Goal: Use online tool/utility: Utilize a website feature to perform a specific function

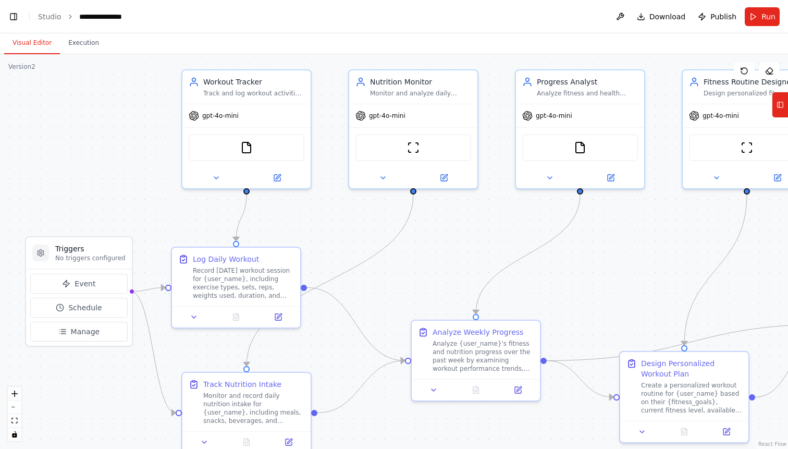
scroll to position [11685, 0]
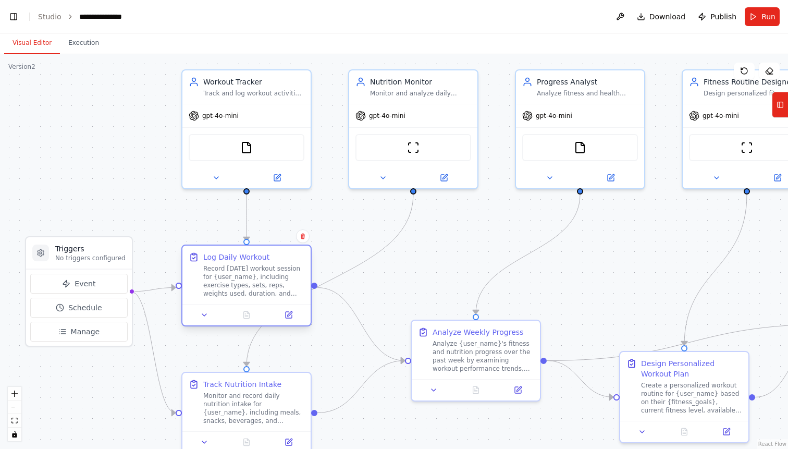
drag, startPoint x: 269, startPoint y: 281, endPoint x: 279, endPoint y: 284, distance: 10.2
click at [279, 284] on div "Record [DATE] workout session for {user_name}, including exercise types, sets, …" at bounding box center [253, 280] width 101 height 33
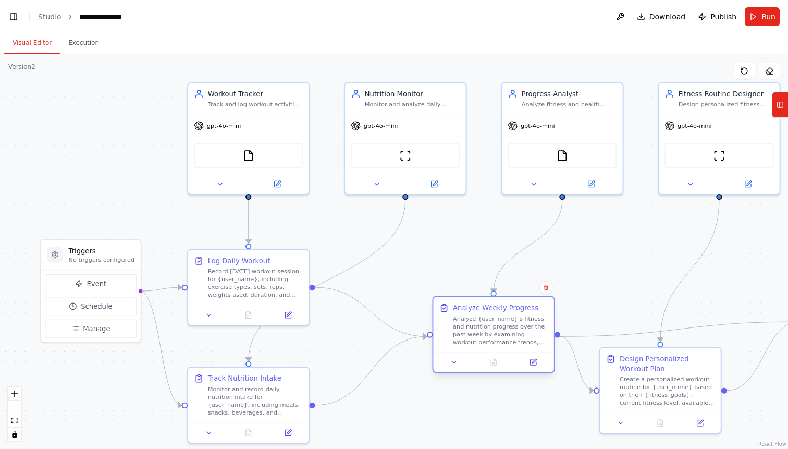
drag, startPoint x: 453, startPoint y: 350, endPoint x: 487, endPoint y: 329, distance: 39.6
click at [487, 329] on div "Analyze {user_name}'s fitness and nutrition progress over the past week by exam…" at bounding box center [500, 329] width 95 height 31
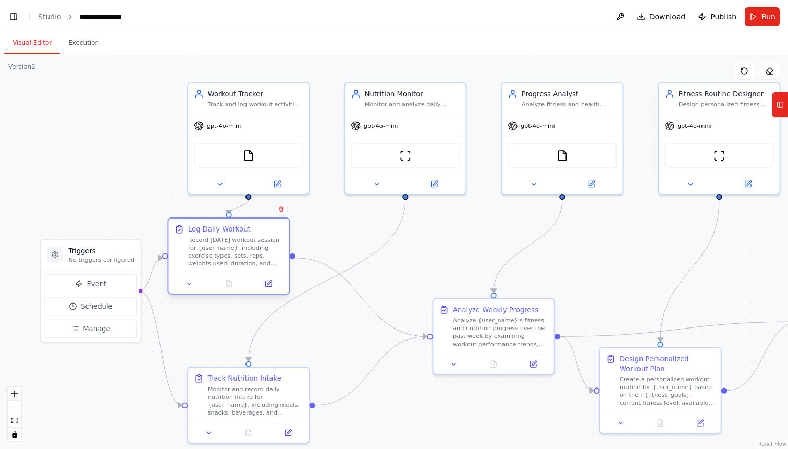
drag, startPoint x: 243, startPoint y: 294, endPoint x: 223, endPoint y: 265, distance: 36.0
click at [223, 265] on div "Record [DATE] workout session for {user_name}, including exercise types, sets, …" at bounding box center [235, 251] width 95 height 31
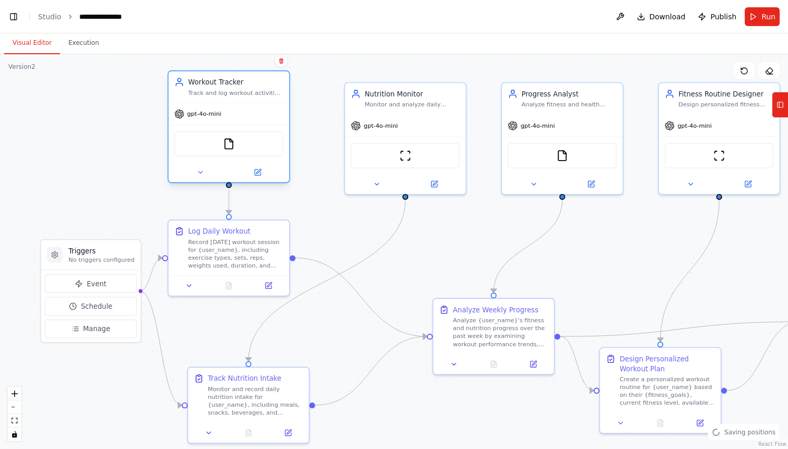
drag, startPoint x: 259, startPoint y: 108, endPoint x: 239, endPoint y: 100, distance: 22.2
click at [239, 100] on div "Workout Tracker Track and log workout activities including exercise types, dura…" at bounding box center [228, 86] width 120 height 31
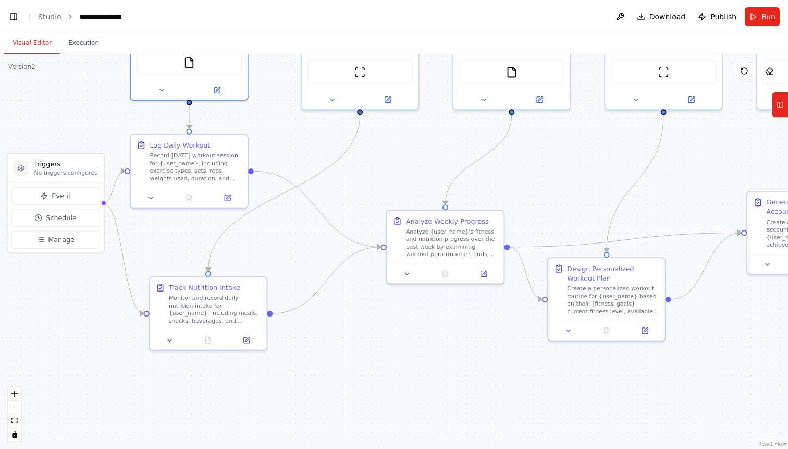
drag, startPoint x: 323, startPoint y: 313, endPoint x: 280, endPoint y: 225, distance: 97.4
click at [280, 224] on div ".deletable-edge-delete-btn { width: 20px; height: 20px; border: 0px solid #ffff…" at bounding box center [394, 251] width 788 height 394
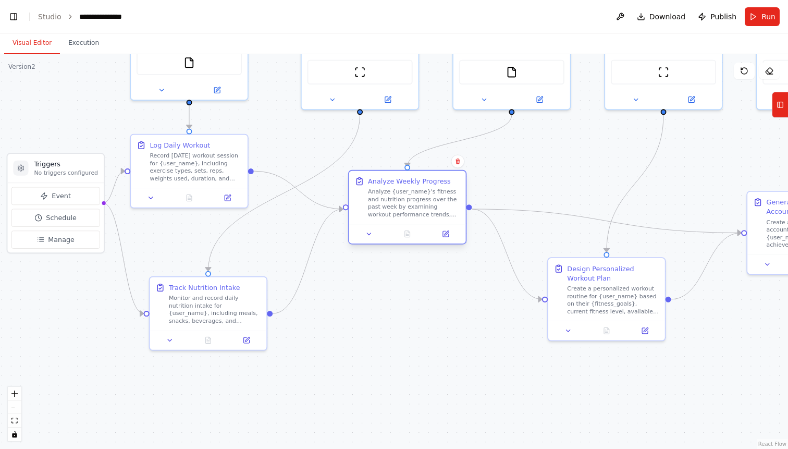
drag, startPoint x: 425, startPoint y: 244, endPoint x: 382, endPoint y: 206, distance: 56.8
click at [382, 206] on div "Analyze {user_name}'s fitness and nutrition progress over the past week by exam…" at bounding box center [414, 203] width 92 height 30
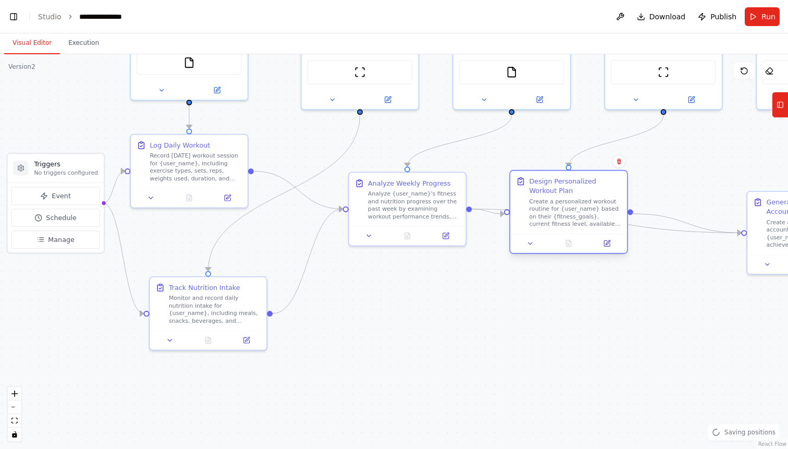
drag, startPoint x: 610, startPoint y: 286, endPoint x: 576, endPoint y: 201, distance: 92.1
click at [576, 201] on div "Create a personalized workout routine for {user_name} based on their {fitness_g…" at bounding box center [575, 212] width 92 height 30
drag, startPoint x: 787, startPoint y: 255, endPoint x: 688, endPoint y: 222, distance: 104.8
click at [688, 222] on div "Set up a crew that tracks your workouts, monitors nutrition intake, analyzes pr…" at bounding box center [394, 224] width 788 height 449
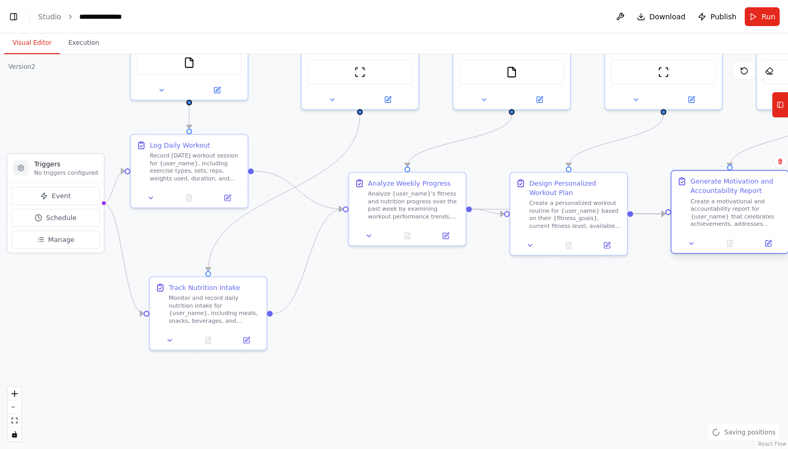
drag, startPoint x: 767, startPoint y: 226, endPoint x: 690, endPoint y: 202, distance: 80.1
click at [690, 202] on div "Create a motivational and accountability report for {user_name} that celebrates…" at bounding box center [736, 212] width 92 height 30
click at [246, 233] on div ".deletable-edge-delete-btn { width: 20px; height: 20px; border: 0px solid #ffff…" at bounding box center [394, 251] width 788 height 394
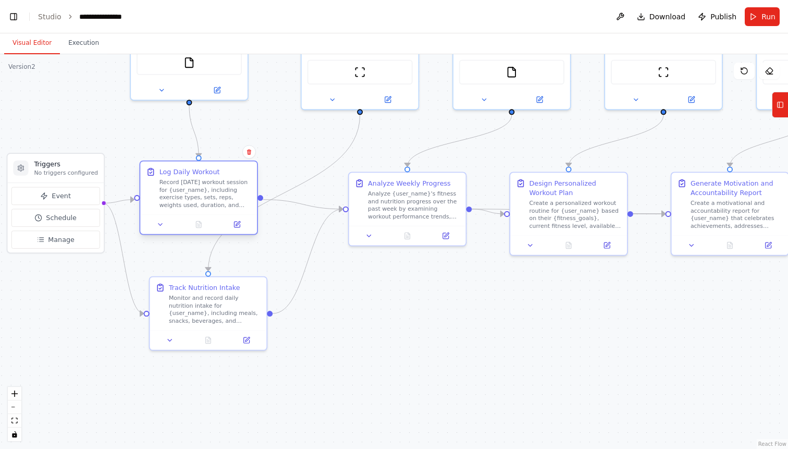
drag, startPoint x: 201, startPoint y: 156, endPoint x: 215, endPoint y: 182, distance: 30.1
click at [215, 182] on div "Record [DATE] workout session for {user_name}, including exercise types, sets, …" at bounding box center [205, 193] width 92 height 30
click at [238, 227] on icon at bounding box center [237, 224] width 8 height 8
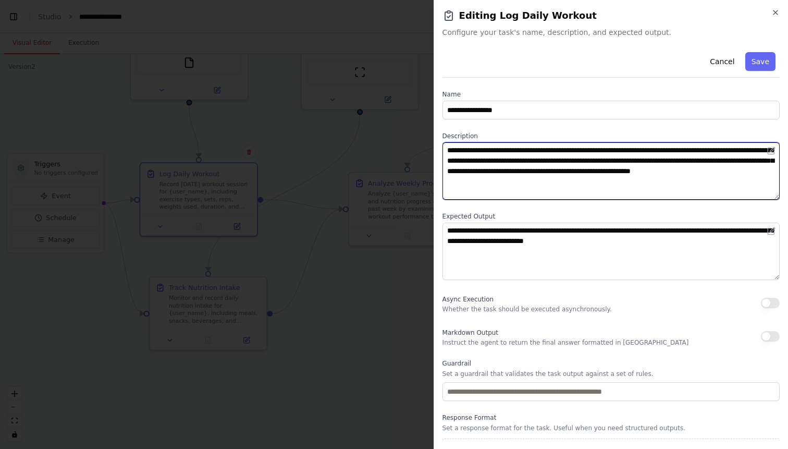
drag, startPoint x: 446, startPoint y: 151, endPoint x: 637, endPoint y: 187, distance: 195.0
click at [637, 182] on textarea "**********" at bounding box center [610, 170] width 337 height 57
click at [637, 187] on textarea "**********" at bounding box center [610, 170] width 337 height 57
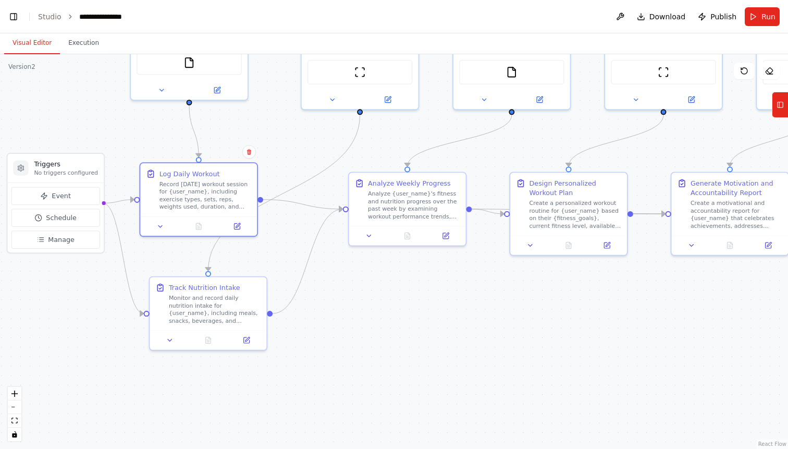
click at [273, 139] on div ".deletable-edge-delete-btn { width: 20px; height: 20px; border: 0px solid #ffff…" at bounding box center [394, 251] width 788 height 394
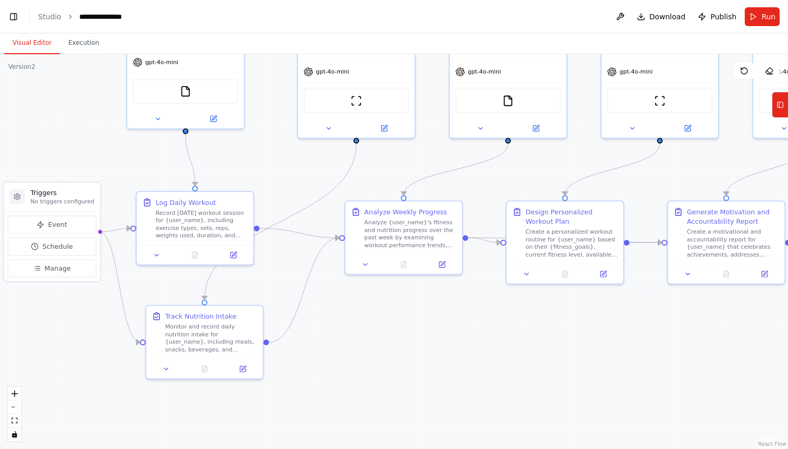
drag, startPoint x: 348, startPoint y: 295, endPoint x: 344, endPoint y: 324, distance: 28.9
click at [344, 324] on div ".deletable-edge-delete-btn { width: 20px; height: 20px; border: 0px solid #ffff…" at bounding box center [394, 251] width 788 height 394
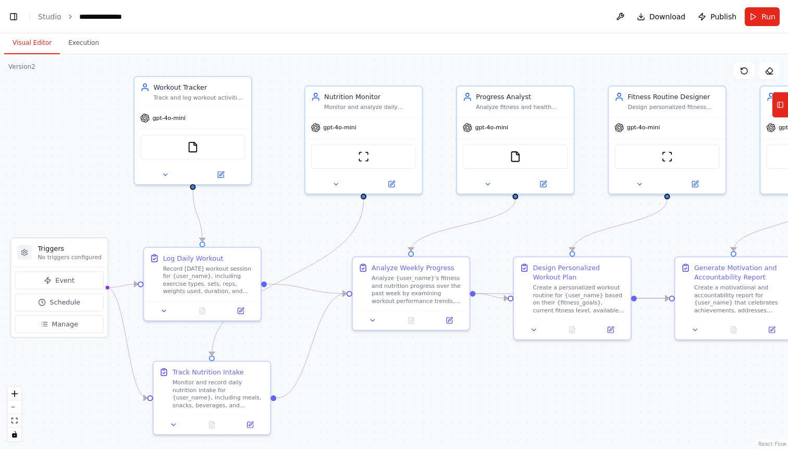
drag, startPoint x: 289, startPoint y: 176, endPoint x: 296, endPoint y: 232, distance: 56.2
click at [296, 232] on div ".deletable-edge-delete-btn { width: 20px; height: 20px; border: 0px solid #ffff…" at bounding box center [394, 251] width 788 height 394
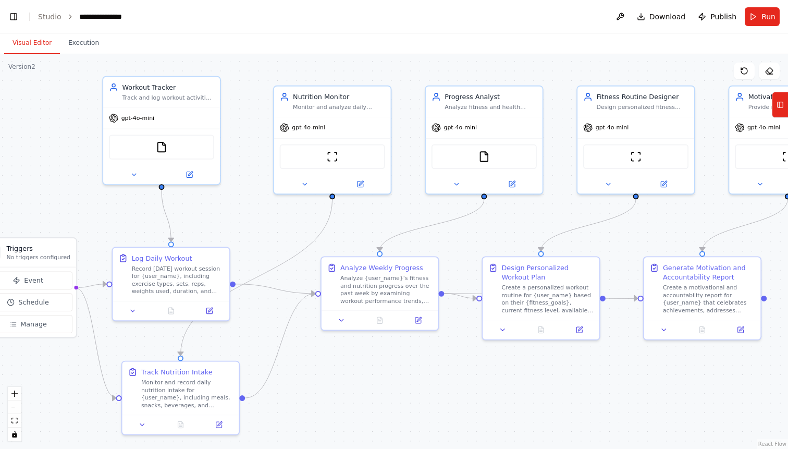
drag, startPoint x: 267, startPoint y: 204, endPoint x: 165, endPoint y: 204, distance: 102.7
click at [164, 204] on div ".deletable-edge-delete-btn { width: 20px; height: 20px; border: 0px solid #ffff…" at bounding box center [394, 251] width 788 height 394
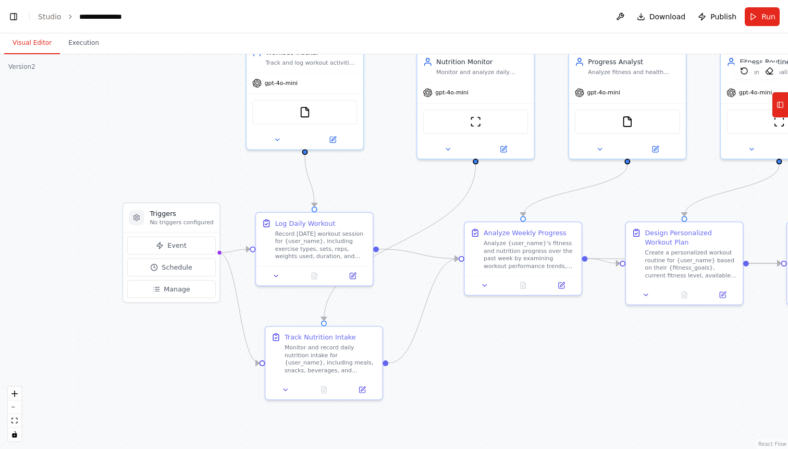
drag, startPoint x: 181, startPoint y: 219, endPoint x: 396, endPoint y: 184, distance: 217.5
click at [397, 184] on div ".deletable-edge-delete-btn { width: 20px; height: 20px; border: 0px solid #ffff…" at bounding box center [394, 251] width 788 height 394
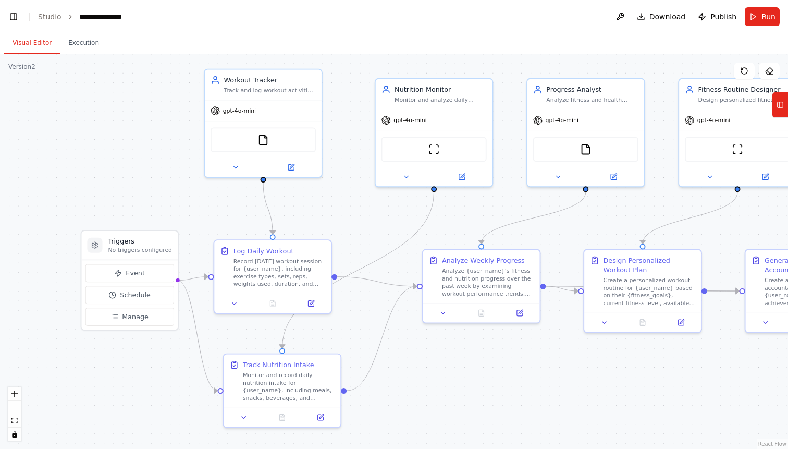
drag, startPoint x: 396, startPoint y: 184, endPoint x: 353, endPoint y: 214, distance: 52.8
click at [353, 214] on div ".deletable-edge-delete-btn { width: 20px; height: 20px; border: 0px solid #ffff…" at bounding box center [394, 251] width 788 height 394
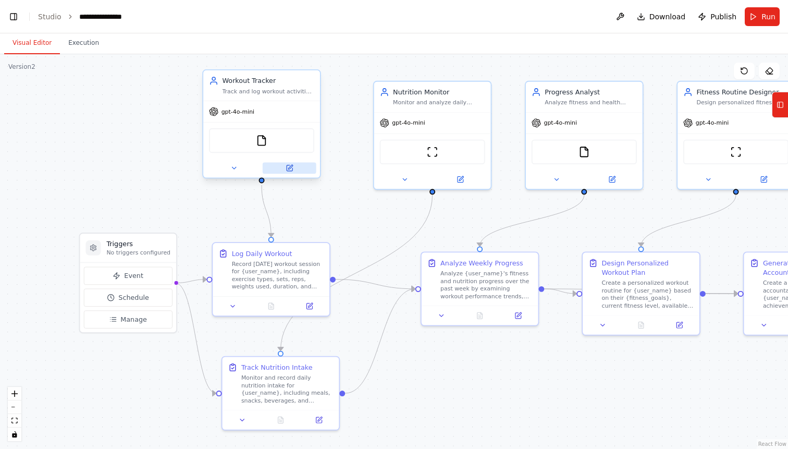
click at [288, 168] on icon at bounding box center [290, 167] width 4 height 4
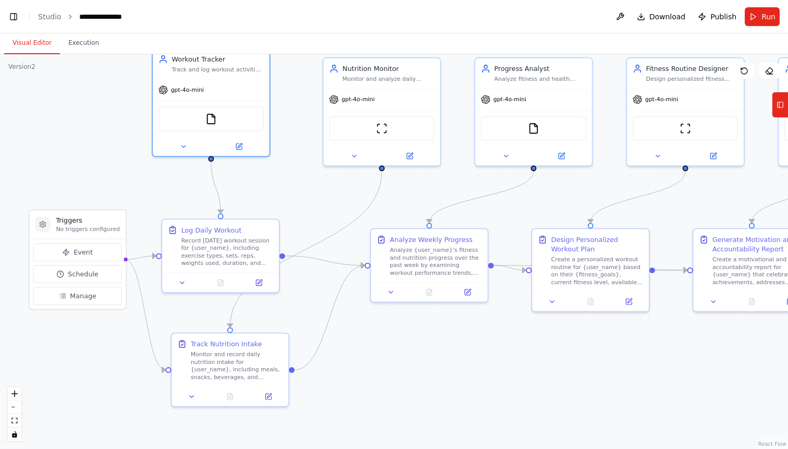
drag, startPoint x: 343, startPoint y: 229, endPoint x: 293, endPoint y: 205, distance: 55.7
click at [293, 205] on div ".deletable-edge-delete-btn { width: 20px; height: 20px; border: 0px solid #ffff…" at bounding box center [394, 251] width 788 height 394
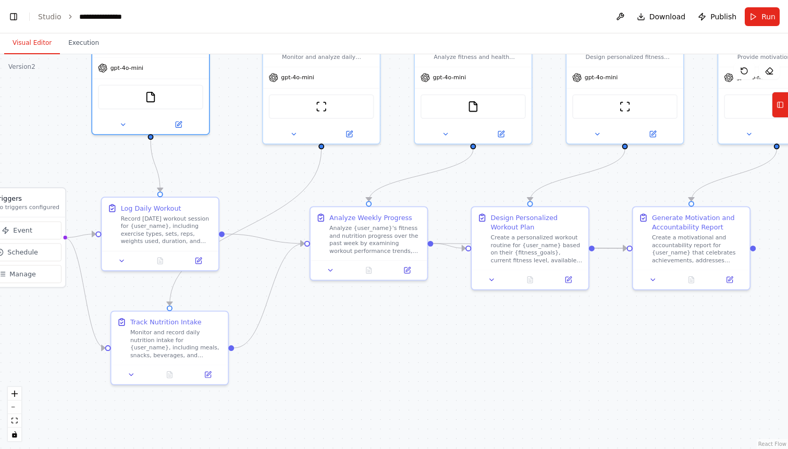
drag, startPoint x: 703, startPoint y: 191, endPoint x: 643, endPoint y: 170, distance: 64.1
click at [643, 170] on div ".deletable-edge-delete-btn { width: 20px; height: 20px; border: 0px solid #ffff…" at bounding box center [394, 251] width 788 height 394
click at [756, 20] on button "Run" at bounding box center [762, 16] width 35 height 19
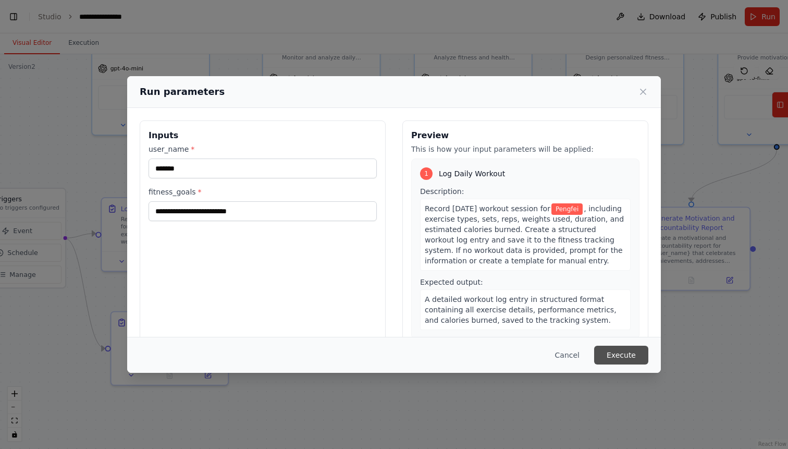
click at [612, 348] on button "Execute" at bounding box center [621, 354] width 54 height 19
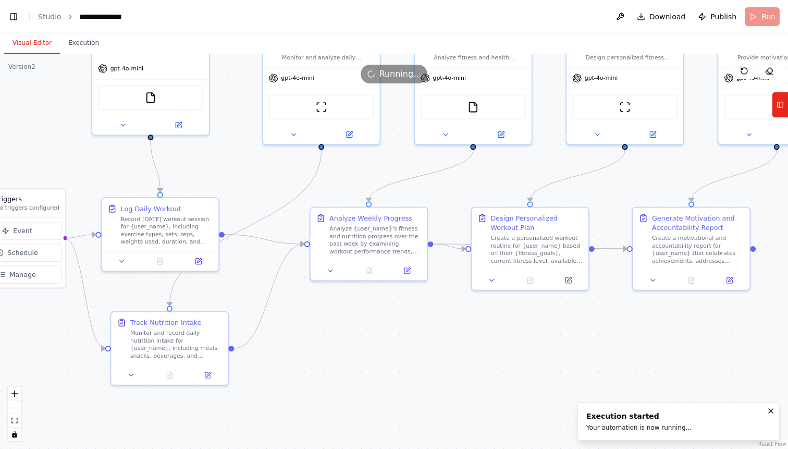
click at [38, 45] on button "Visual Editor" at bounding box center [32, 43] width 56 height 22
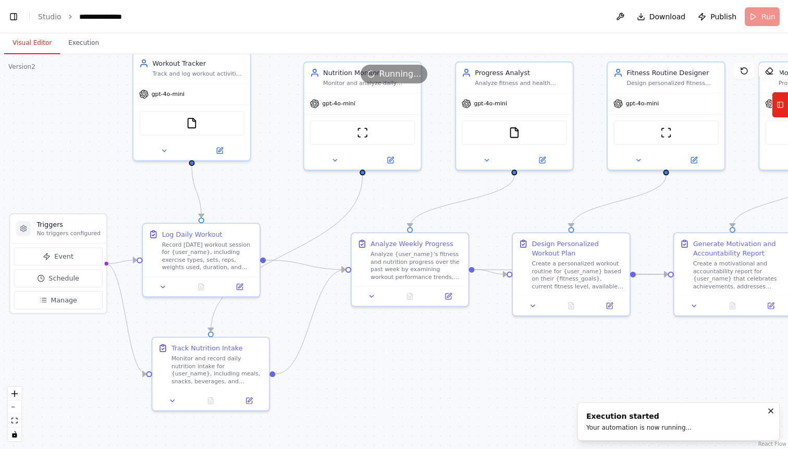
drag, startPoint x: 78, startPoint y: 157, endPoint x: 146, endPoint y: 191, distance: 76.0
click at [146, 191] on div ".deletable-edge-delete-btn { width: 20px; height: 20px; border: 0px solid #ffff…" at bounding box center [394, 251] width 788 height 394
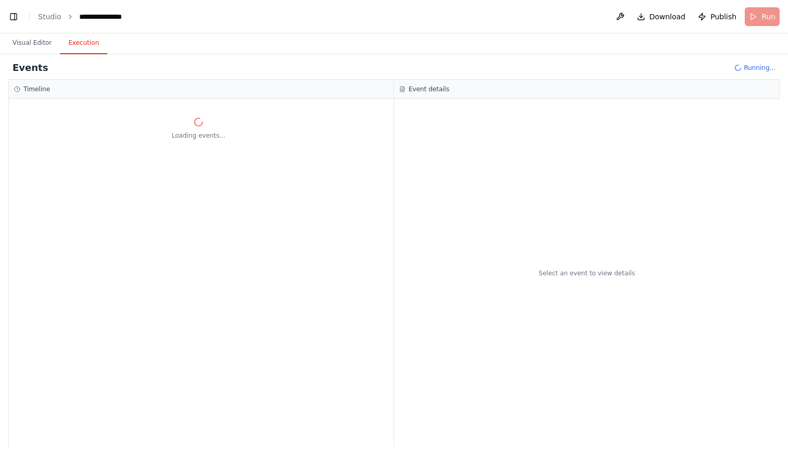
click at [78, 40] on button "Execution" at bounding box center [83, 43] width 47 height 22
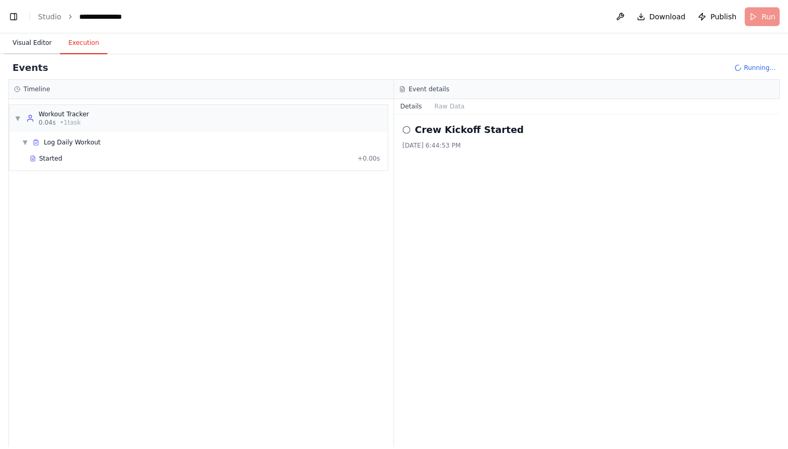
click at [37, 41] on button "Visual Editor" at bounding box center [32, 43] width 56 height 22
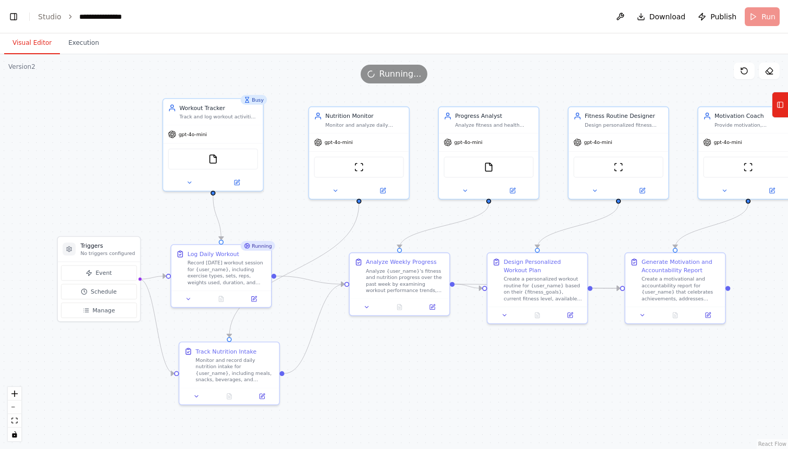
drag, startPoint x: 299, startPoint y: 170, endPoint x: 303, endPoint y: 219, distance: 48.6
click at [303, 221] on div ".deletable-edge-delete-btn { width: 20px; height: 20px; border: 0px solid #ffff…" at bounding box center [394, 251] width 788 height 394
click at [409, 274] on div "Analyze {user_name}'s fitness and nutrition progress over the past week by exam…" at bounding box center [405, 278] width 79 height 26
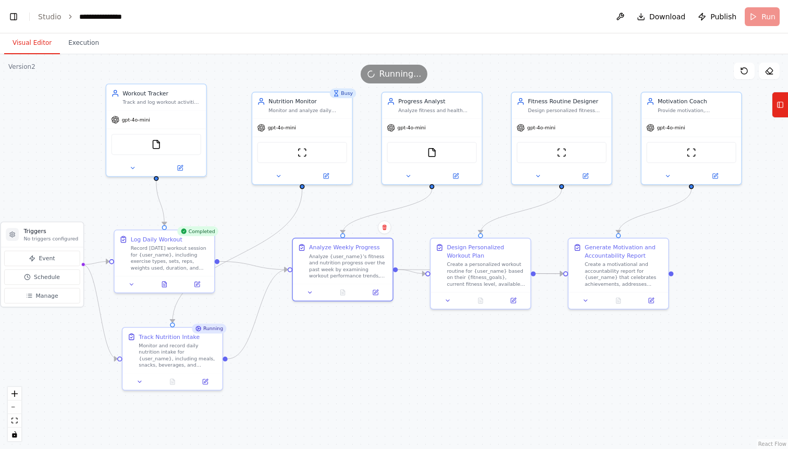
drag, startPoint x: 562, startPoint y: 369, endPoint x: 504, endPoint y: 355, distance: 59.5
click at [504, 355] on div ".deletable-edge-delete-btn { width: 20px; height: 20px; border: 0px solid #ffff…" at bounding box center [394, 251] width 788 height 394
